Goal: Navigation & Orientation: Find specific page/section

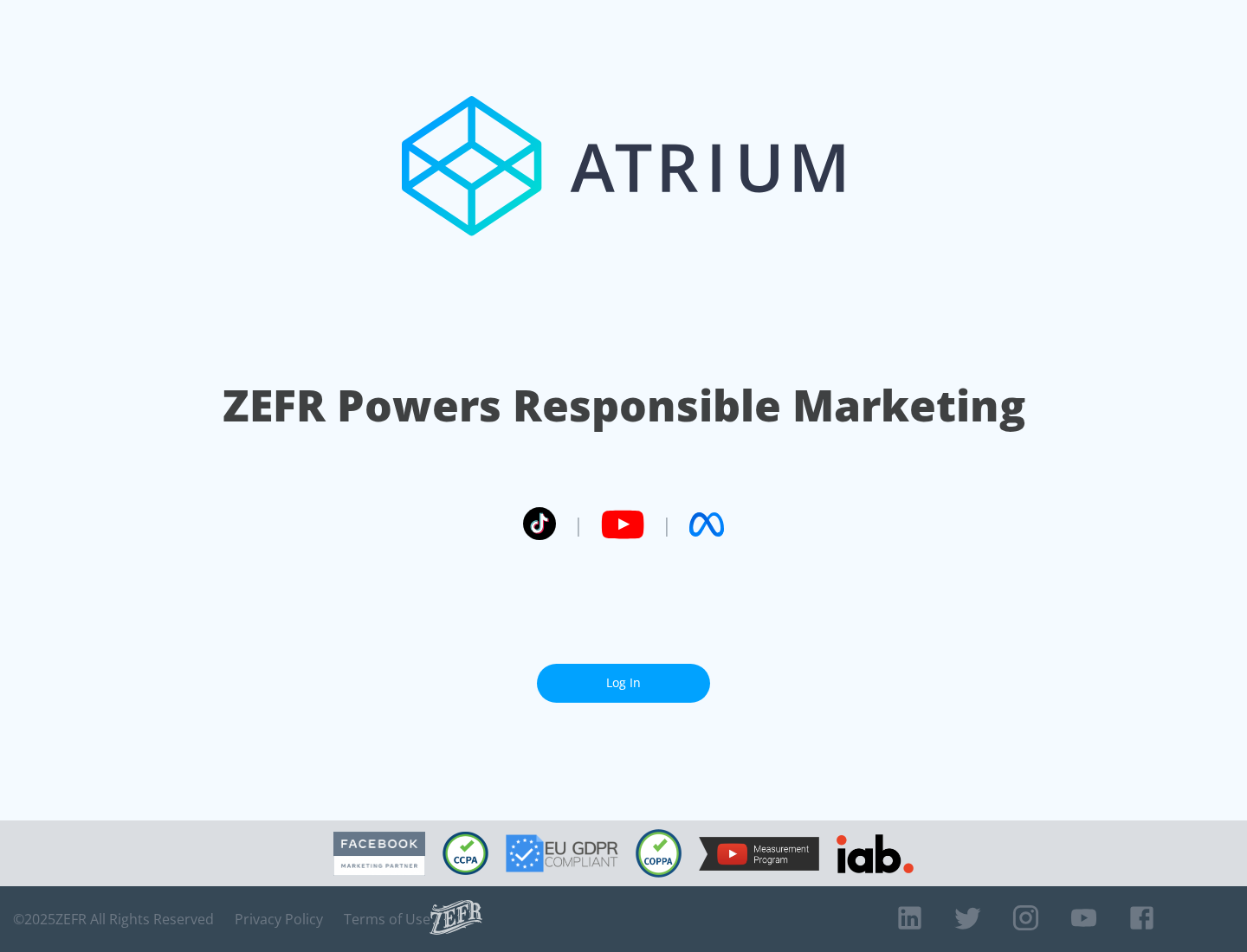
click at [623, 683] on link "Log In" at bounding box center [623, 684] width 173 height 39
